Goal: Task Accomplishment & Management: Manage account settings

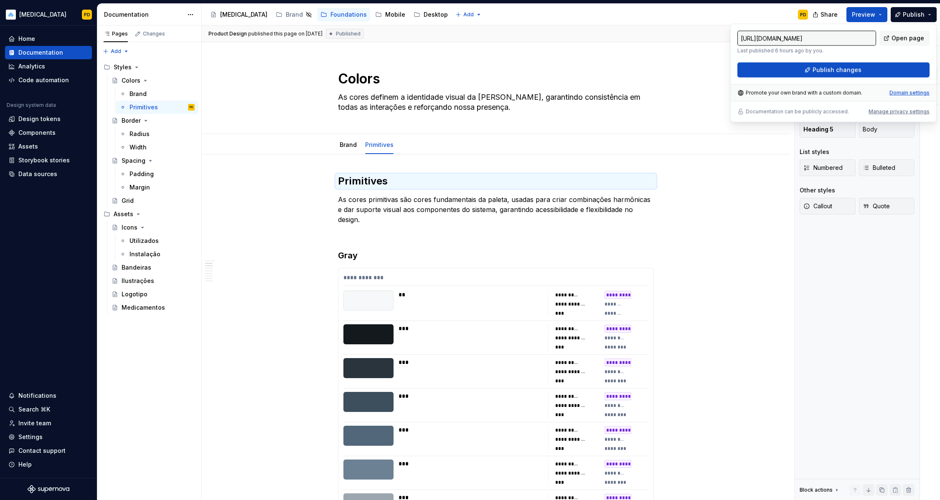
type textarea "*"
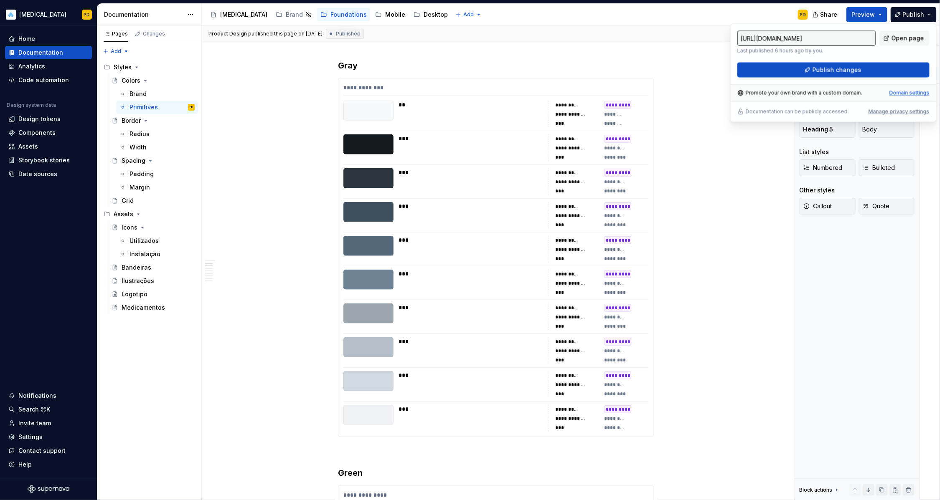
click at [905, 93] on div "Domain settings" at bounding box center [909, 93] width 40 height 7
type input "[URL][DOMAIN_NAME]"
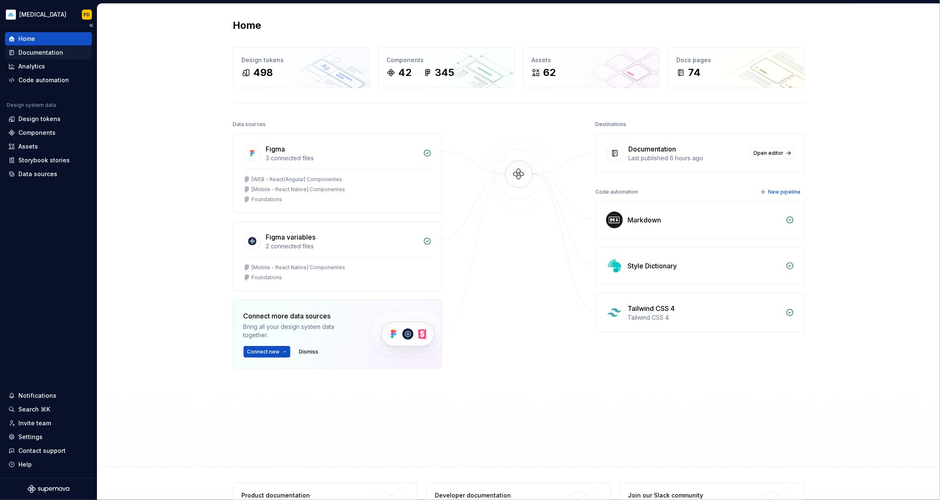
click at [41, 58] on div "Documentation" at bounding box center [48, 52] width 87 height 13
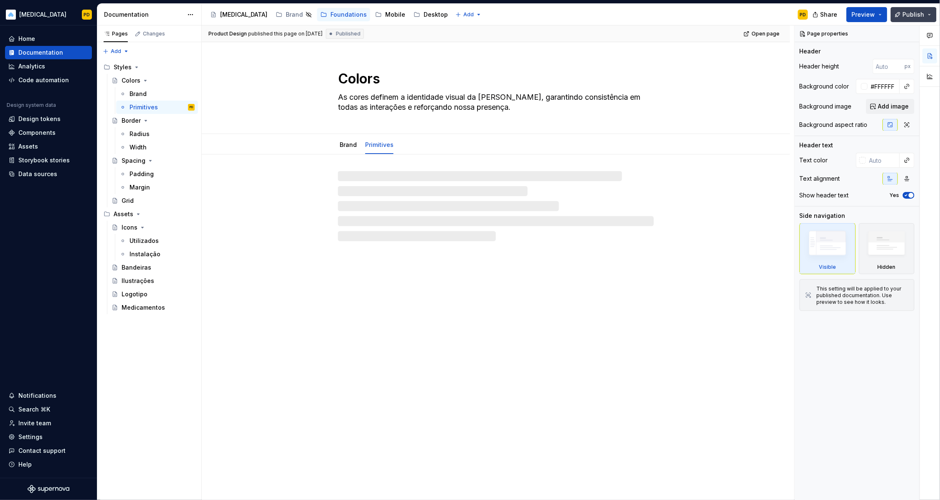
click at [922, 18] on button "Publish" at bounding box center [914, 14] width 46 height 15
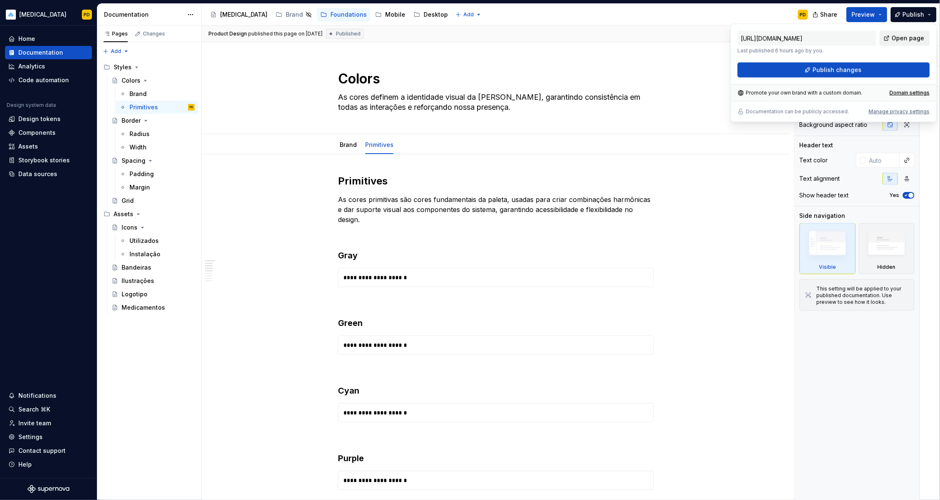
click at [913, 43] on link "Open page" at bounding box center [905, 38] width 50 height 15
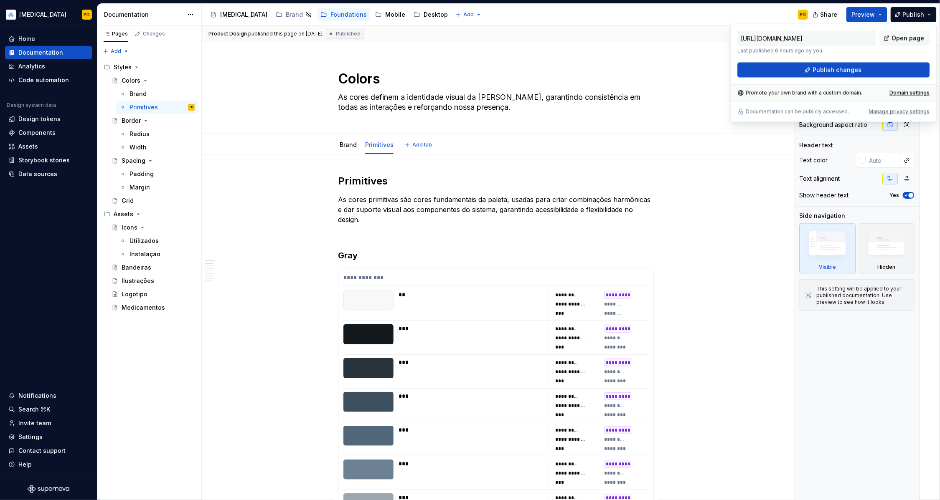
type textarea "*"
click at [912, 93] on div "Domain settings" at bounding box center [910, 93] width 40 height 7
type input "[URL][DOMAIN_NAME]"
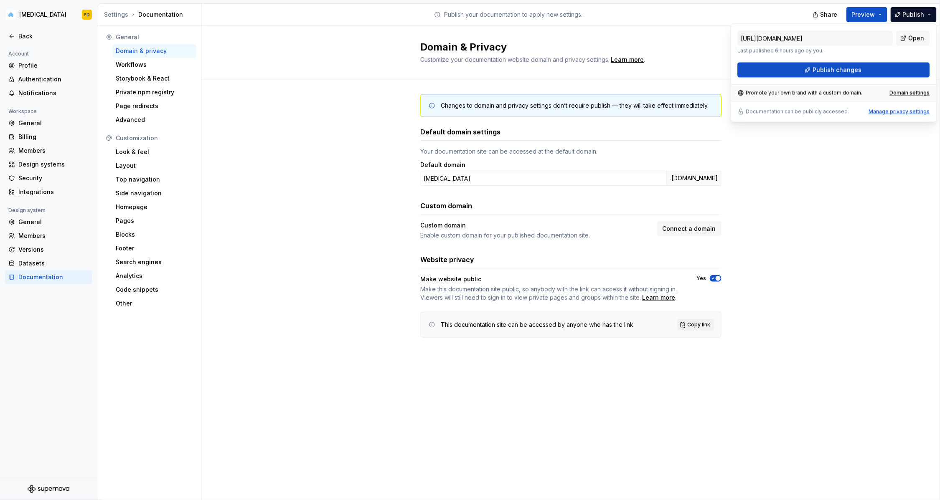
click at [893, 113] on div "Manage privacy settings" at bounding box center [899, 112] width 61 height 7
click at [696, 324] on span "Copy link" at bounding box center [699, 325] width 23 height 7
